Goal: Navigation & Orientation: Find specific page/section

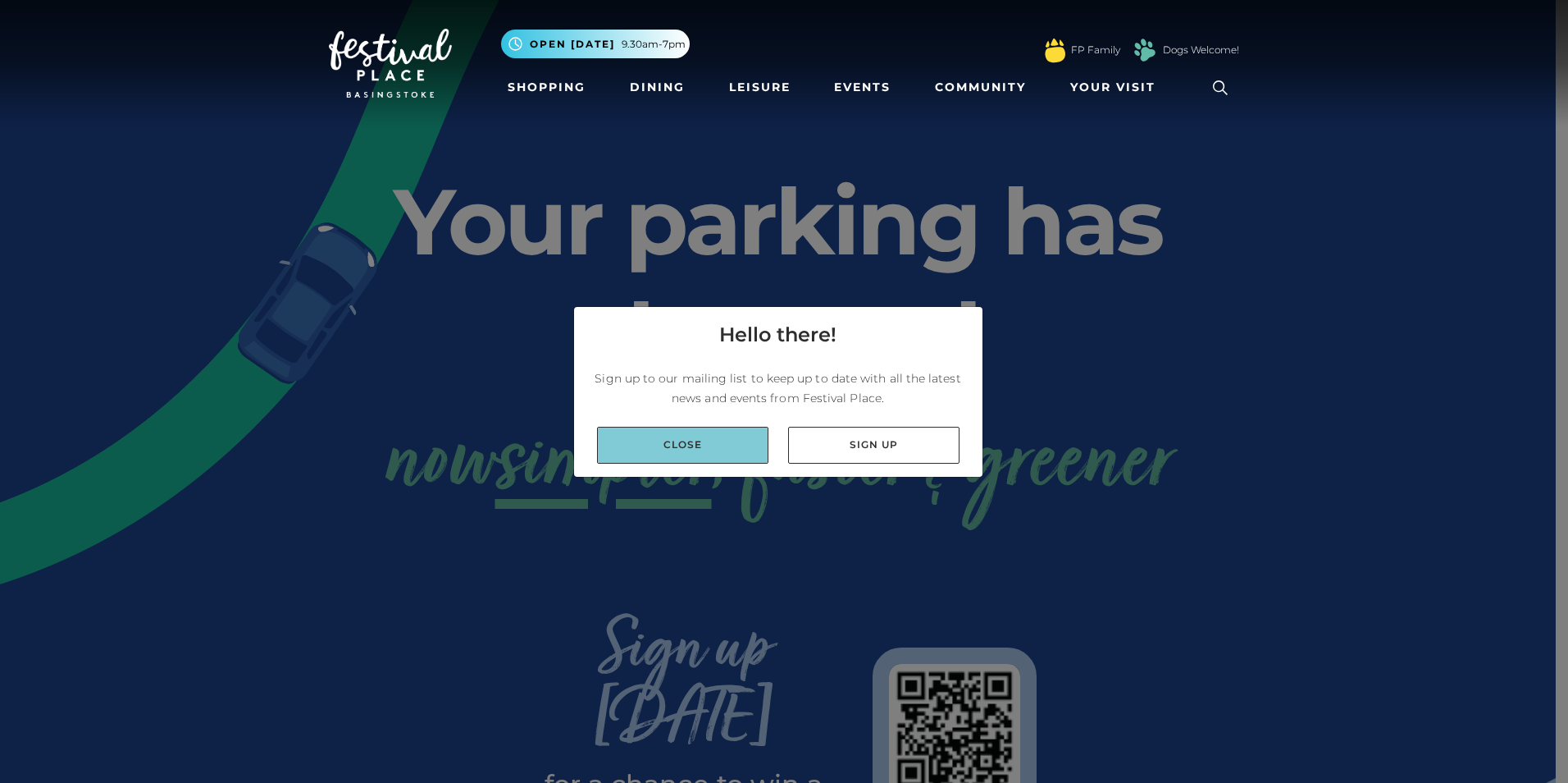
click at [683, 448] on link "Close" at bounding box center [682, 445] width 172 height 37
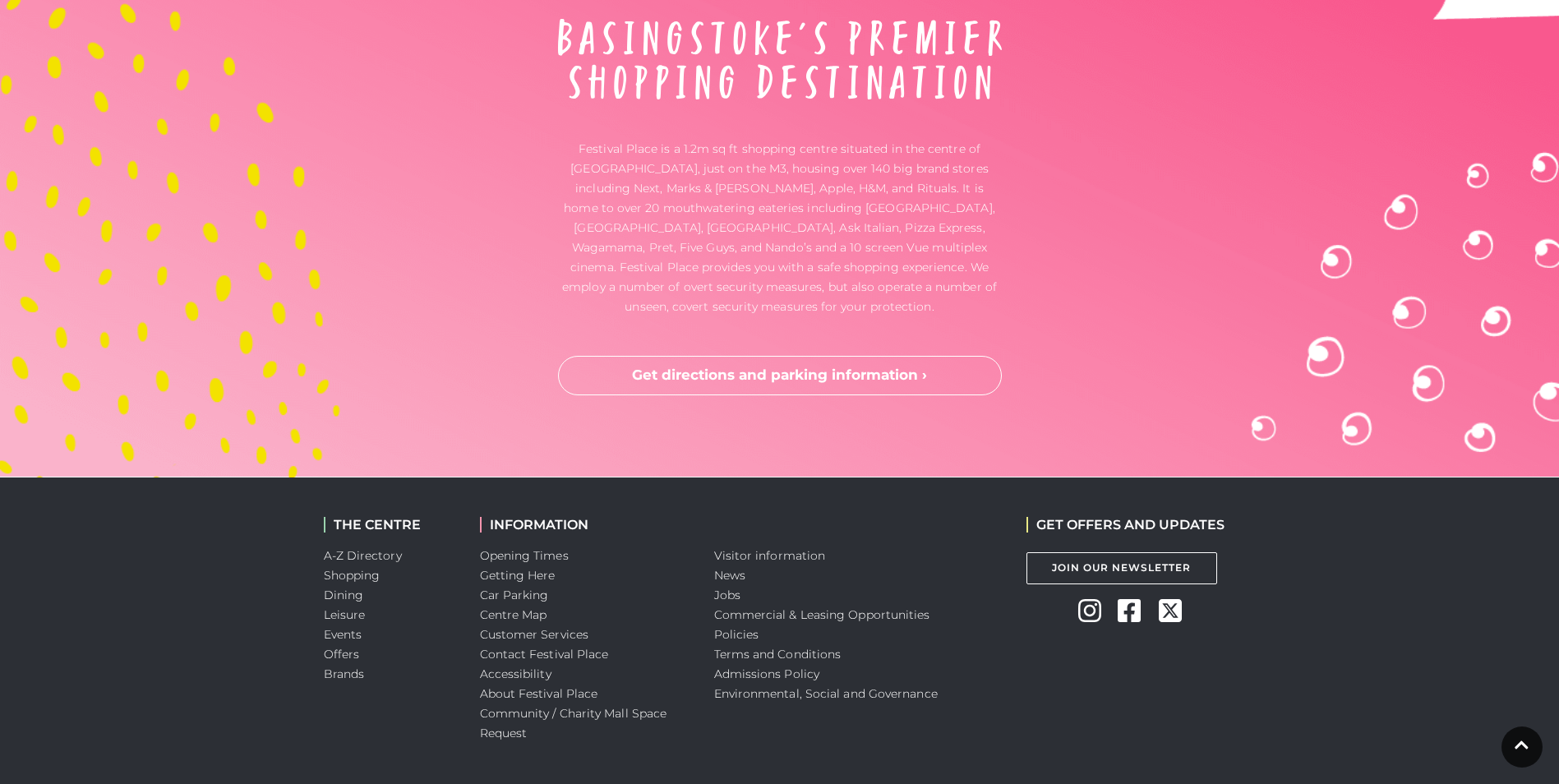
scroll to position [4308, 0]
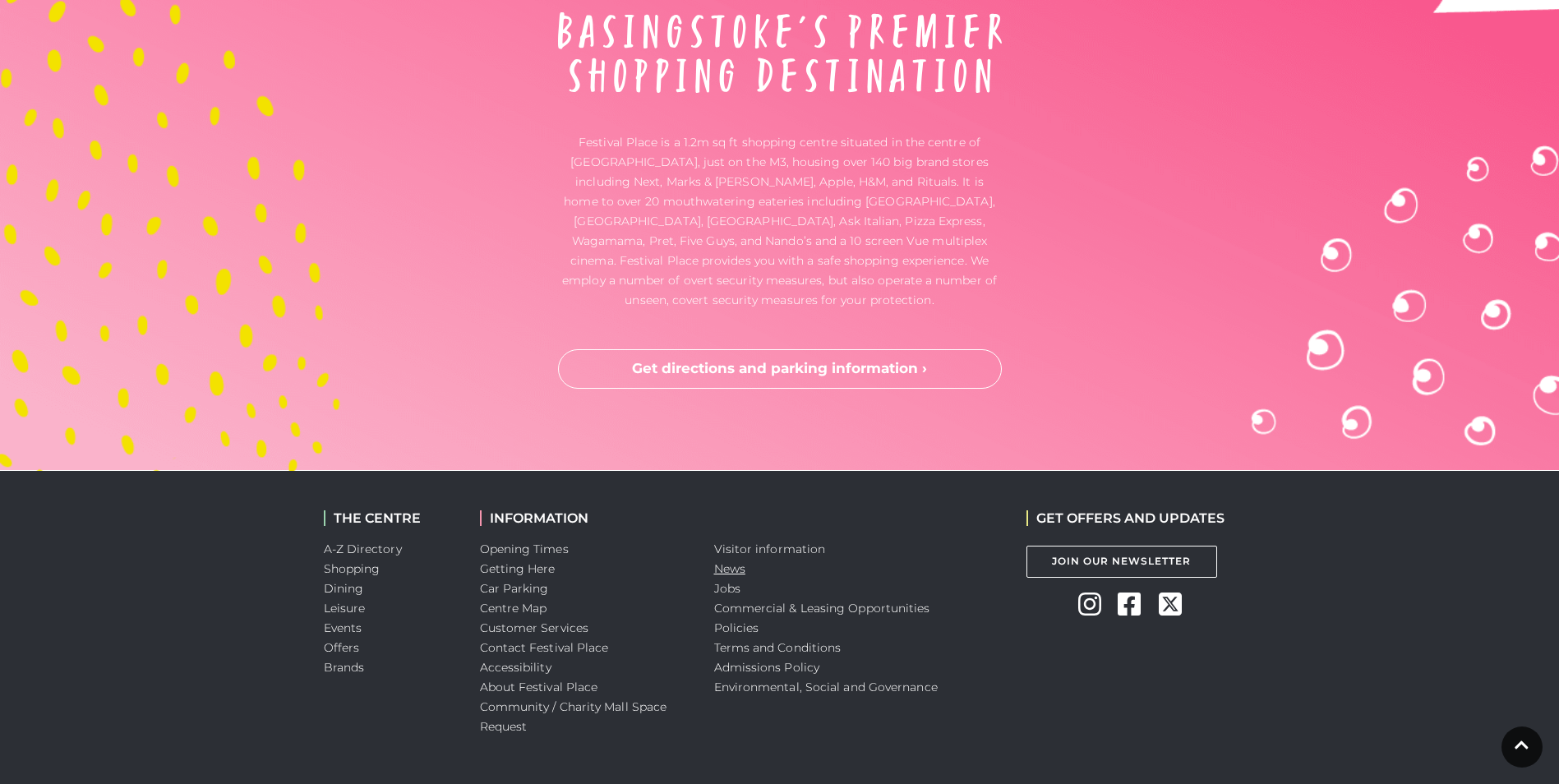
click at [727, 561] on link "News" at bounding box center [729, 569] width 31 height 14
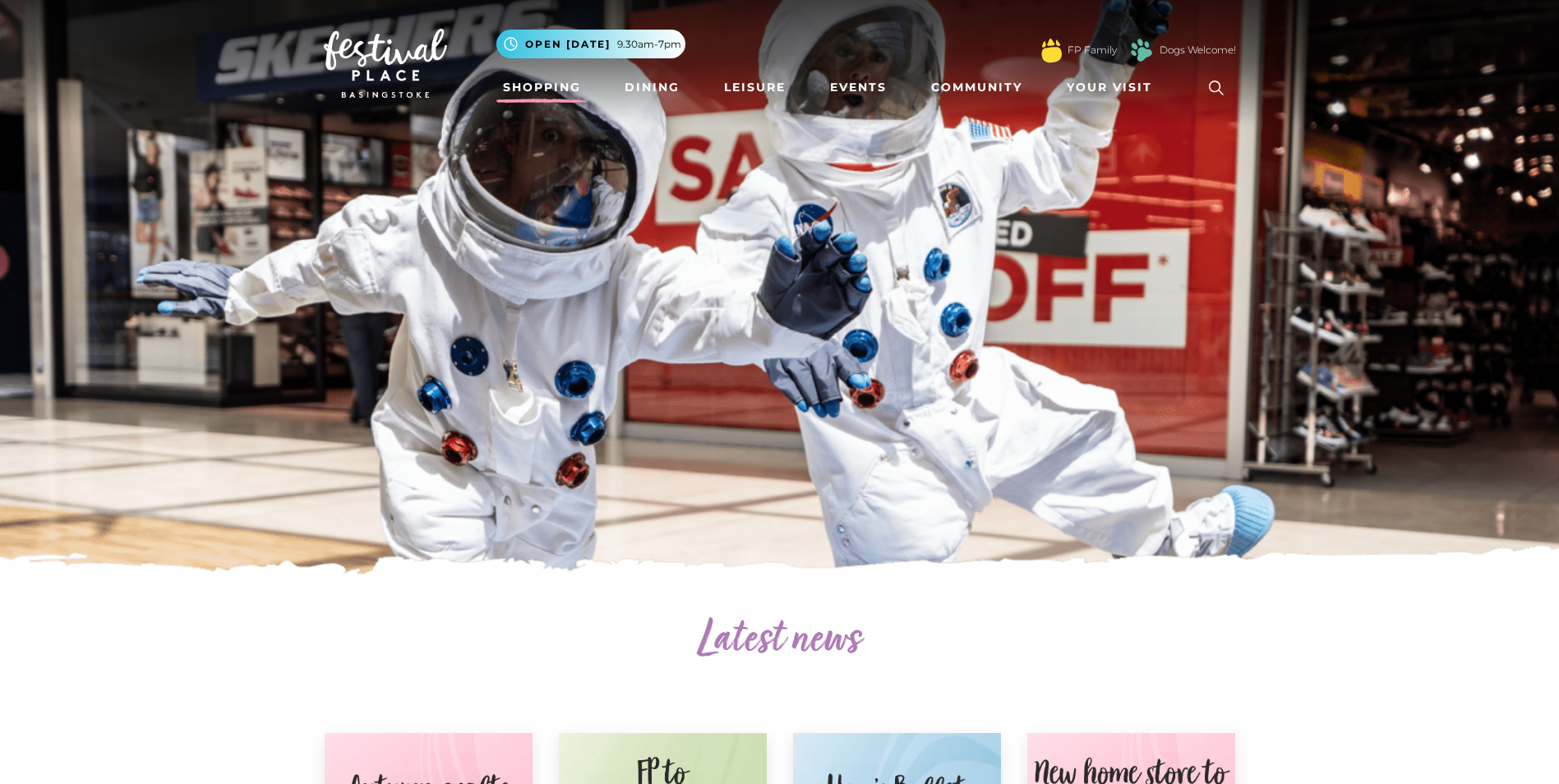
click at [536, 93] on link "Shopping" at bounding box center [542, 88] width 91 height 31
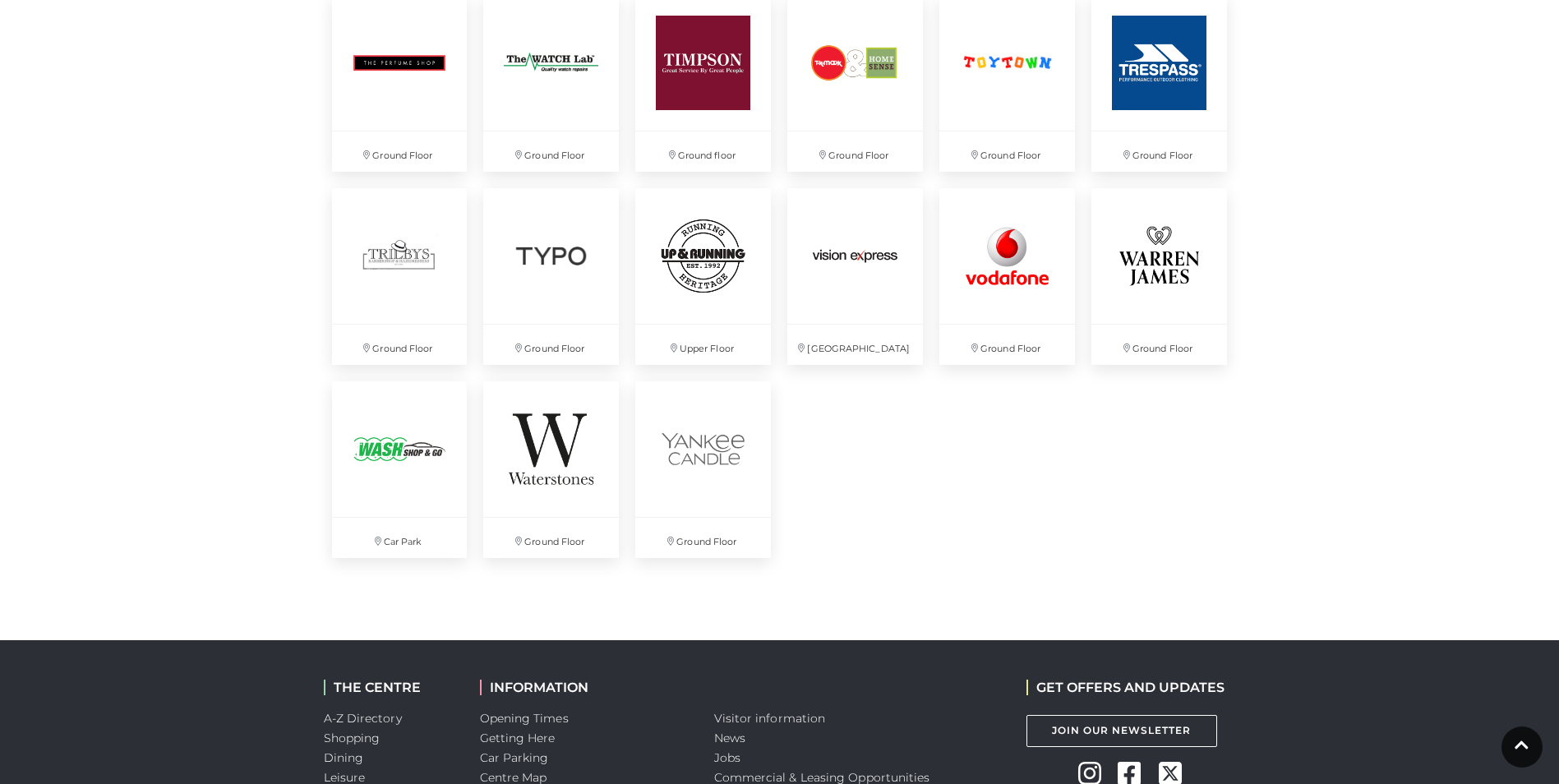
scroll to position [4353, 0]
